Goal: Task Accomplishment & Management: Complete application form

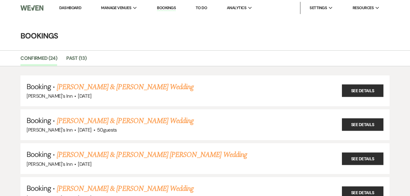
click at [174, 8] on link "Bookings" at bounding box center [166, 8] width 19 height 6
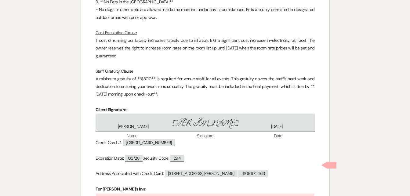
scroll to position [2902, 0]
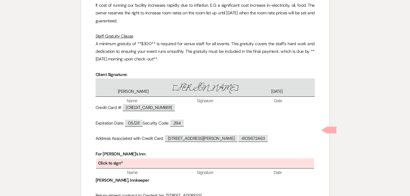
scroll to position [2992, 0]
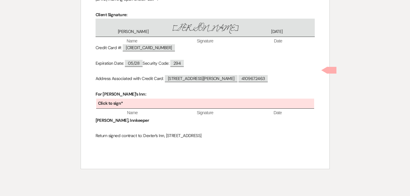
click at [311, 59] on p "Expiration Date: ﻿ 05/28 ﻿ Security Code: ﻿ 294 ﻿" at bounding box center [204, 63] width 219 height 8
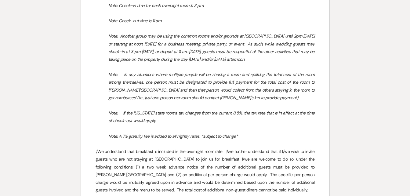
scroll to position [818, 0]
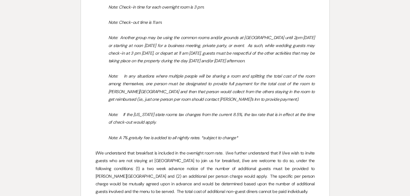
click at [292, 125] on p "Note: If the [US_STATE] state rooms tax changes from the current 8.5%, the tax …" at bounding box center [204, 118] width 219 height 15
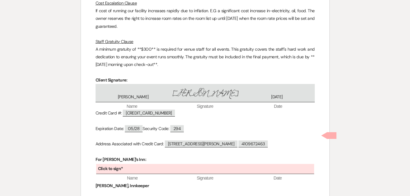
scroll to position [2927, 0]
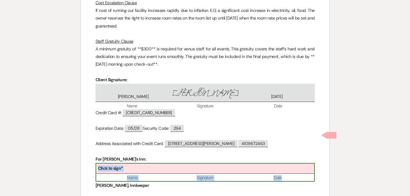
click at [131, 163] on div "Click to sign*" at bounding box center [205, 168] width 218 height 10
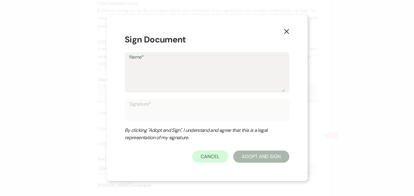
drag, startPoint x: 131, startPoint y: 137, endPoint x: 105, endPoint y: 91, distance: 52.5
click at [105, 91] on div "X Sign Document Name* Signature* By clicking "Adopt and Sign", I understand and…" at bounding box center [207, 98] width 414 height 196
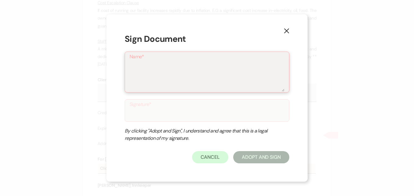
click at [164, 79] on textarea "Name*" at bounding box center [207, 76] width 155 height 30
type textarea "M"
type input "M"
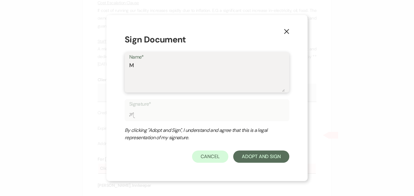
type textarea "Ma"
type input "Ma"
type textarea "Mar"
type input "Mar"
type textarea "Mari"
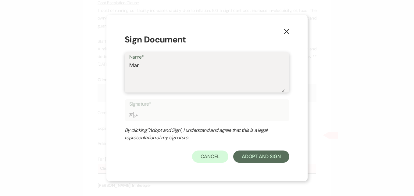
type input "Mari"
type textarea "Maria"
type input "Maria"
type textarea "Maria"
type input "Maria"
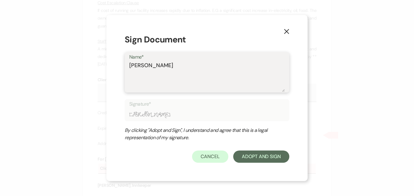
type textarea "Maria L"
type input "Maria L"
type textarea "Maria La"
type input "Maria La"
type textarea "Maria Lap"
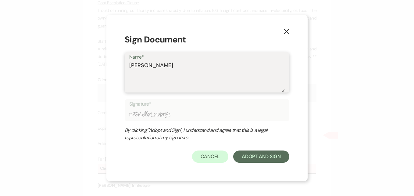
type input "Maria Lap"
type textarea "Maria Lapo"
type input "Maria Lapo"
type textarea "Maria Lapor"
type input "Maria Lapor"
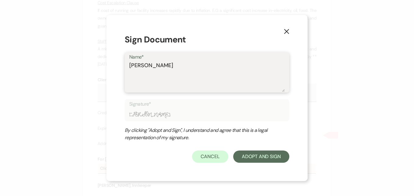
type textarea "Maria Laport"
type input "Maria Laport"
type textarea "Maria Laporte"
type input "Maria Laporte"
type textarea "Maria Laporte"
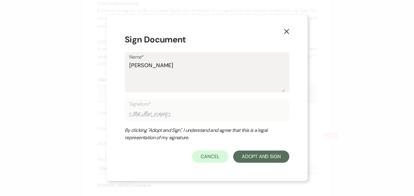
click at [275, 108] on label "Signature*" at bounding box center [207, 104] width 156 height 9
click at [275, 92] on textarea "Maria Laporte" at bounding box center [207, 76] width 156 height 30
click at [260, 159] on button "Adopt And Sign" at bounding box center [261, 156] width 56 height 12
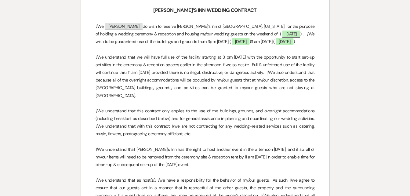
scroll to position [0, 0]
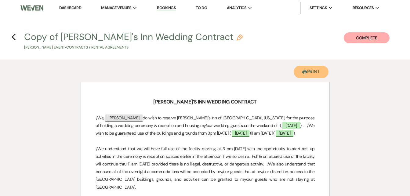
click at [306, 72] on button "Printer Print" at bounding box center [310, 72] width 35 height 13
click at [169, 8] on link "Bookings" at bounding box center [166, 8] width 19 height 6
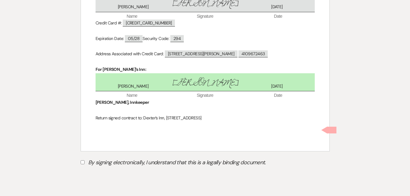
scroll to position [3016, 0]
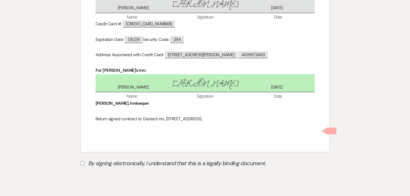
click at [84, 161] on input "By signing electronically, I understand that this is a legally binding document." at bounding box center [83, 163] width 4 height 4
checkbox input "true"
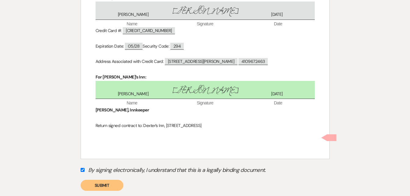
scroll to position [2993, 0]
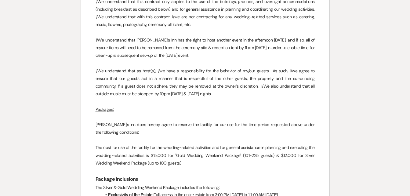
scroll to position [0, 0]
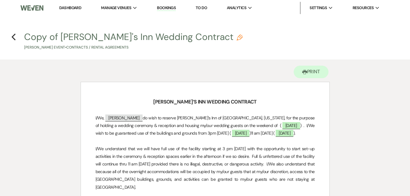
click at [167, 8] on link "Bookings" at bounding box center [166, 8] width 19 height 6
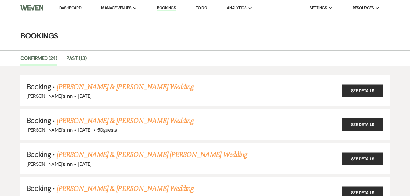
click at [71, 8] on link "Dashboard" at bounding box center [70, 7] width 22 height 5
